Goal: Use online tool/utility: Utilize a website feature to perform a specific function

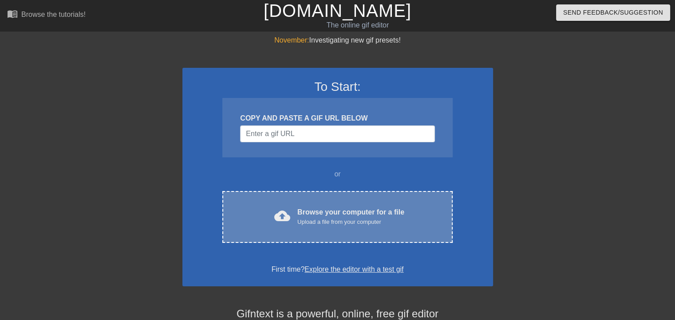
click at [295, 214] on div "cloud_upload Browse your computer for a file Upload a file from your computer" at bounding box center [337, 217] width 192 height 20
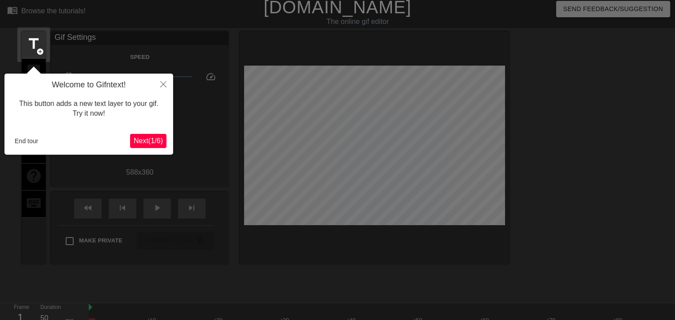
scroll to position [21, 0]
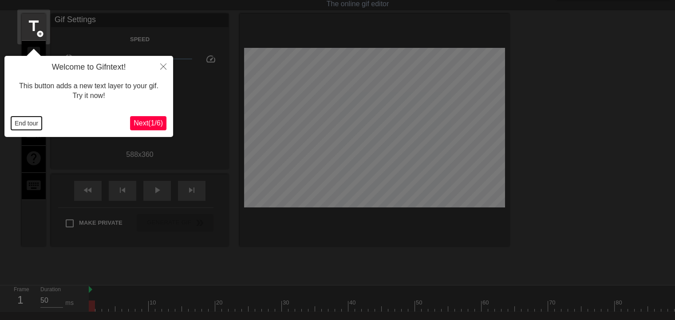
click at [24, 122] on button "End tour" at bounding box center [26, 123] width 31 height 13
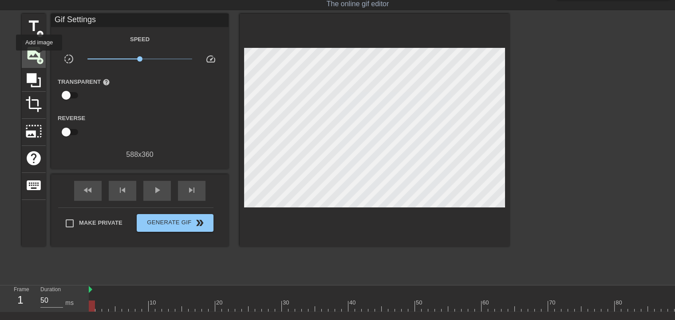
click at [39, 57] on span "add_circle" at bounding box center [40, 61] width 8 height 8
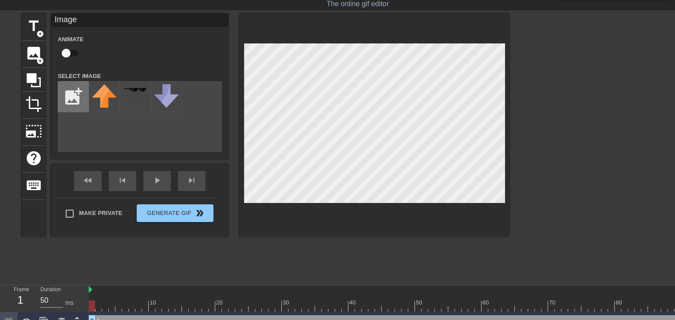
click at [83, 98] on input "file" at bounding box center [73, 97] width 30 height 30
type input "C:\fakepath\il_1588xN.5292851431_e1vq-removebg-preview.png"
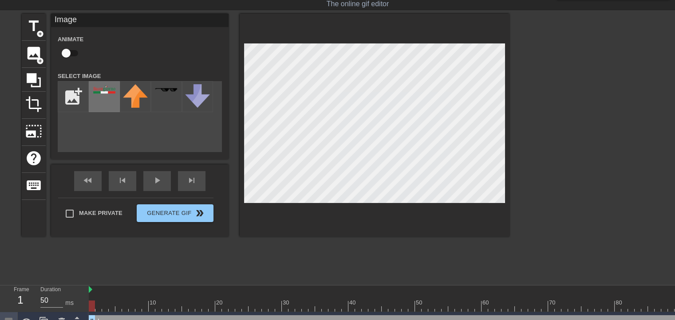
click at [109, 94] on img at bounding box center [104, 89] width 25 height 9
click at [538, 111] on div at bounding box center [586, 147] width 133 height 266
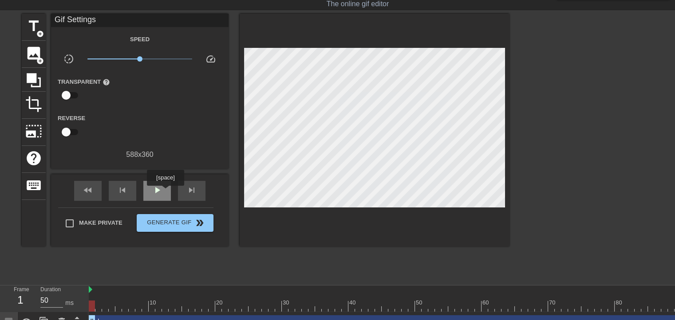
click at [165, 192] on div "play_arrow" at bounding box center [156, 191] width 27 height 20
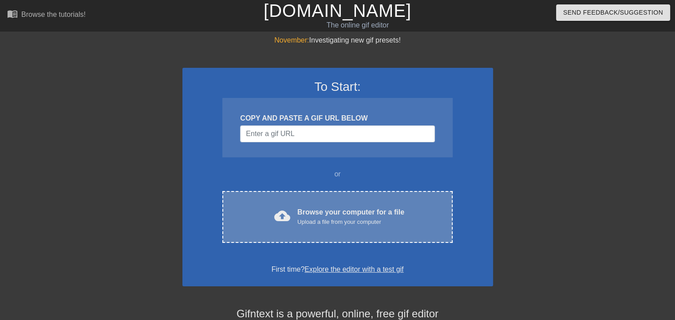
click at [303, 200] on div "cloud_upload Browse your computer for a file Upload a file from your computer C…" at bounding box center [337, 217] width 230 height 52
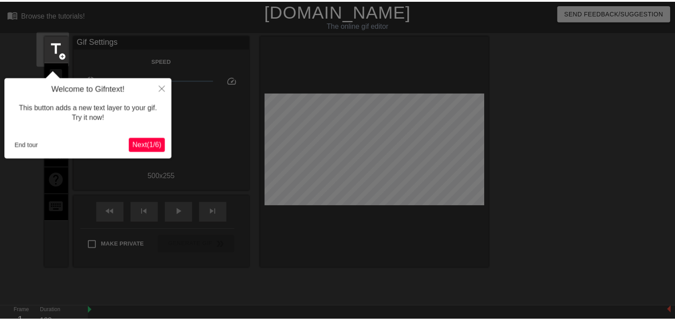
scroll to position [21, 0]
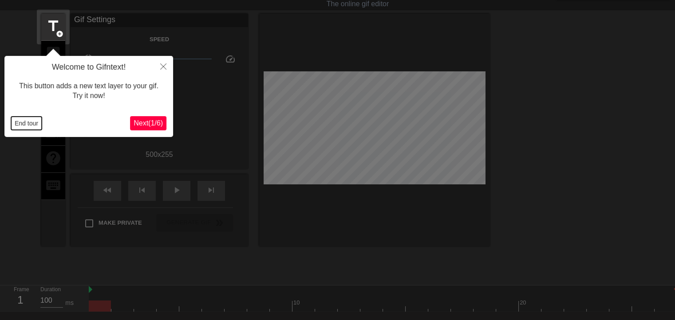
click at [27, 122] on button "End tour" at bounding box center [26, 123] width 31 height 13
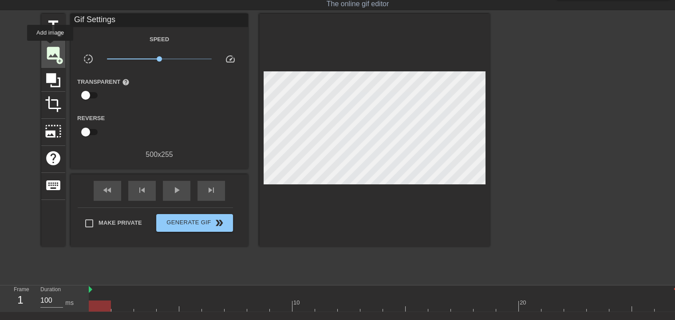
click at [51, 52] on span "image" at bounding box center [53, 53] width 17 height 17
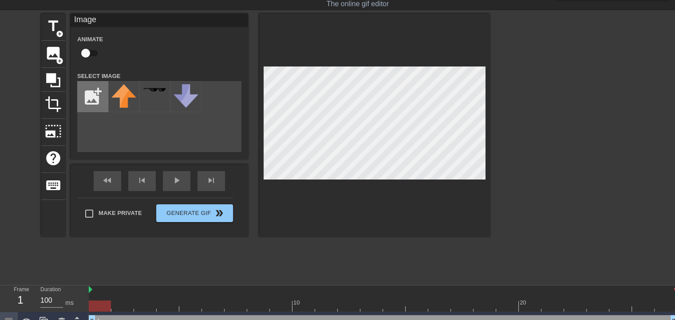
click at [101, 98] on input "file" at bounding box center [93, 97] width 30 height 30
type input "C:\fakepath\il_1588xN.5292851431_e1vq-removebg-preview.png"
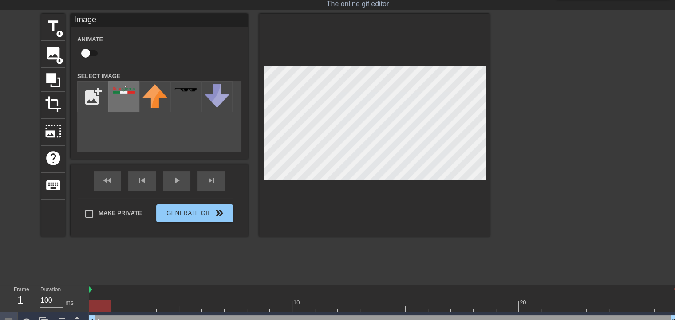
click at [131, 98] on div at bounding box center [123, 96] width 31 height 31
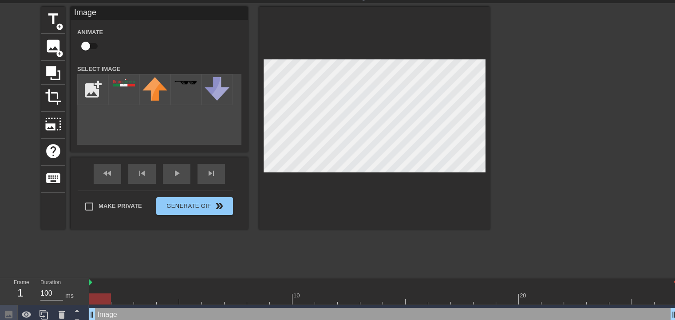
scroll to position [35, 0]
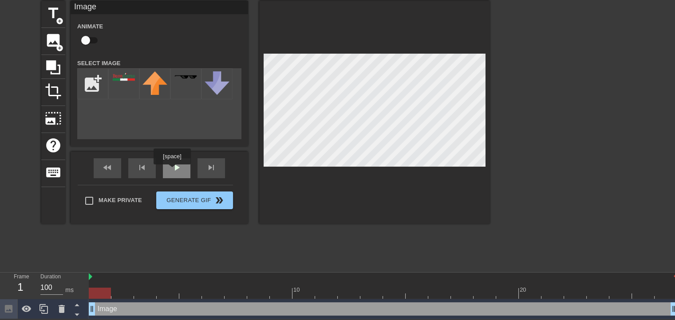
click at [172, 171] on span "play_arrow" at bounding box center [176, 167] width 11 height 11
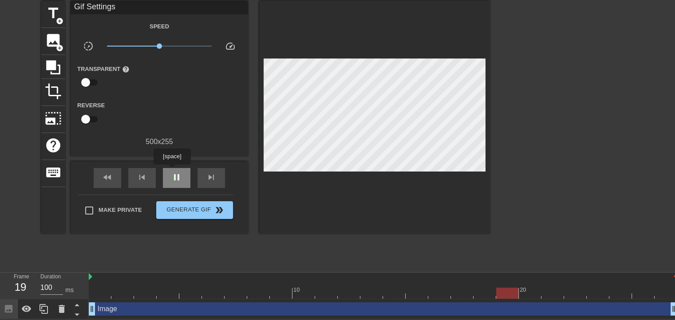
click at [172, 172] on span "pause" at bounding box center [176, 177] width 11 height 11
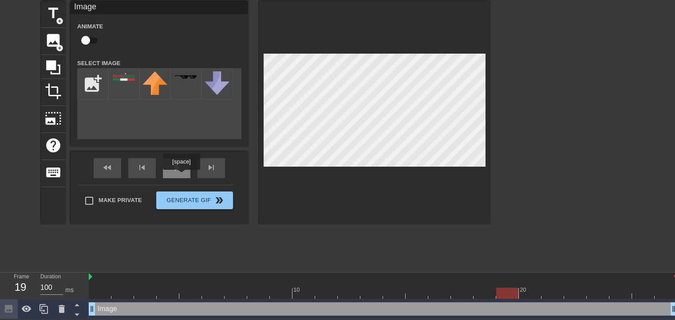
click at [179, 169] on div "play_arrow" at bounding box center [176, 168] width 27 height 20
click at [195, 235] on div "title add_circle image add_circle crop photo_size_select_large help keyboard Im…" at bounding box center [265, 134] width 448 height 266
click at [526, 143] on div at bounding box center [566, 134] width 133 height 266
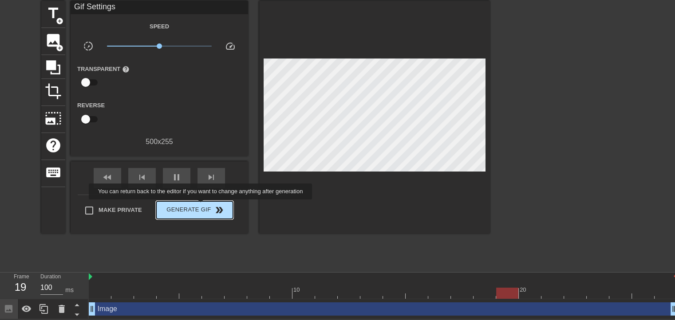
click at [201, 206] on span "Generate Gif double_arrow" at bounding box center [195, 210] width 70 height 11
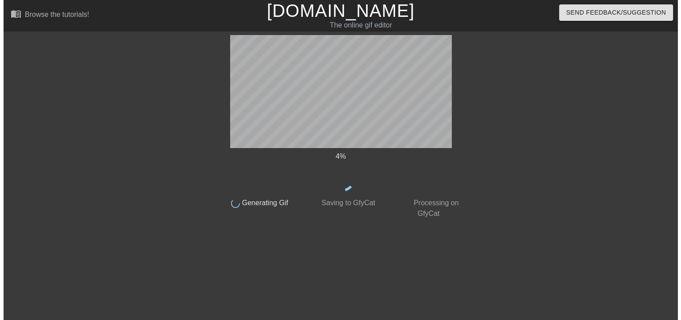
scroll to position [0, 0]
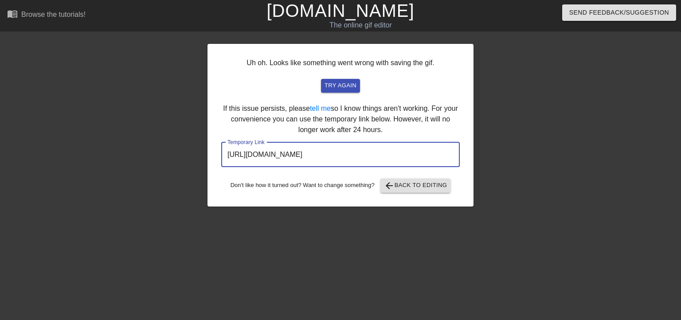
click at [349, 159] on input "https://www.gifntext.com/temp_generations/SdkxtkXN.gif" at bounding box center [340, 154] width 239 height 25
